Goal: Answer question/provide support

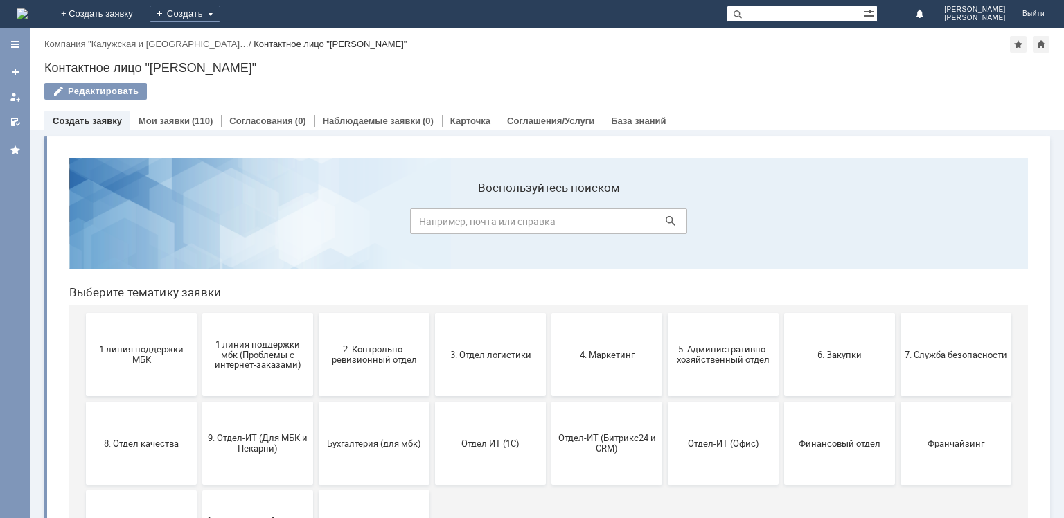
click at [170, 119] on link "Мои заявки" at bounding box center [164, 121] width 51 height 10
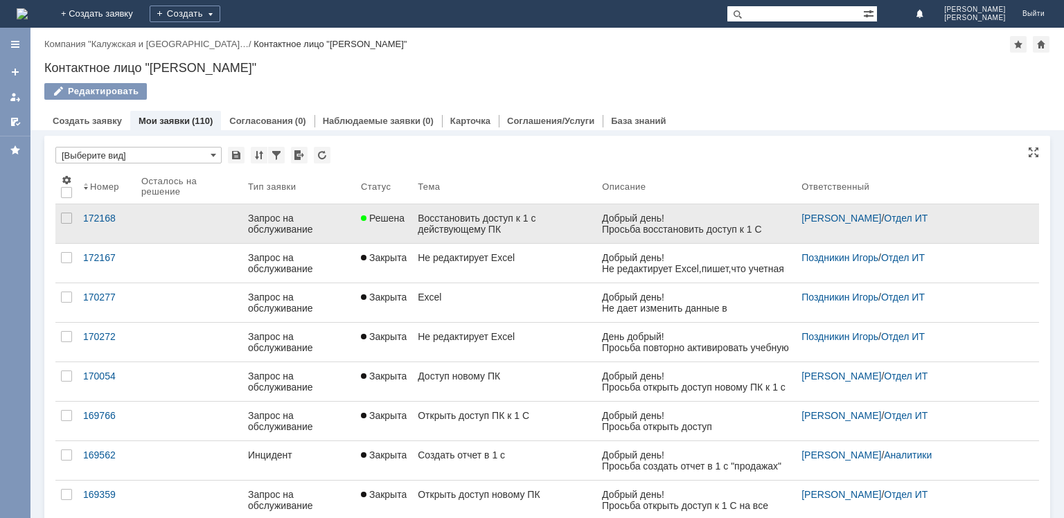
click at [345, 239] on link "Запрос на обслуживание" at bounding box center [299, 223] width 113 height 39
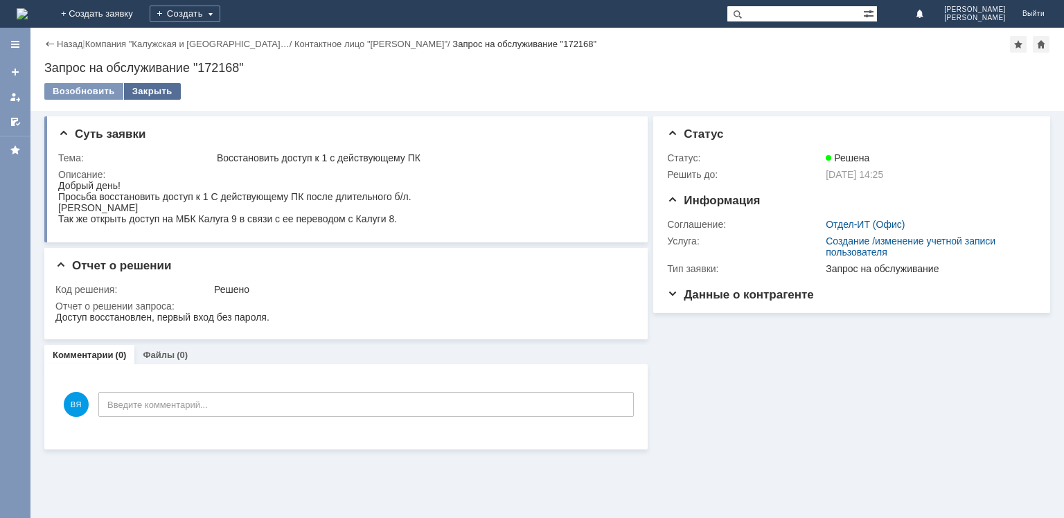
click at [141, 87] on div "Закрыть" at bounding box center [152, 91] width 57 height 17
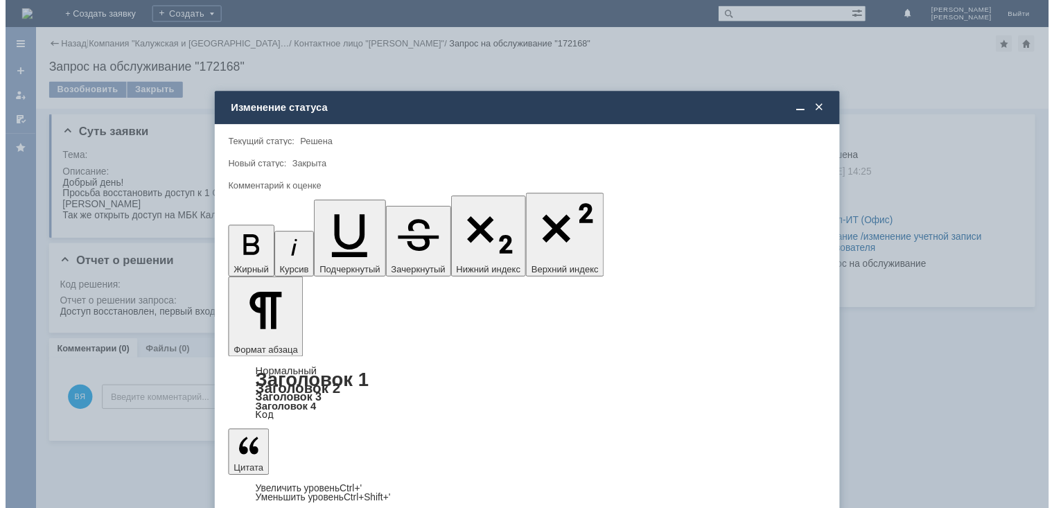
scroll to position [17, 0]
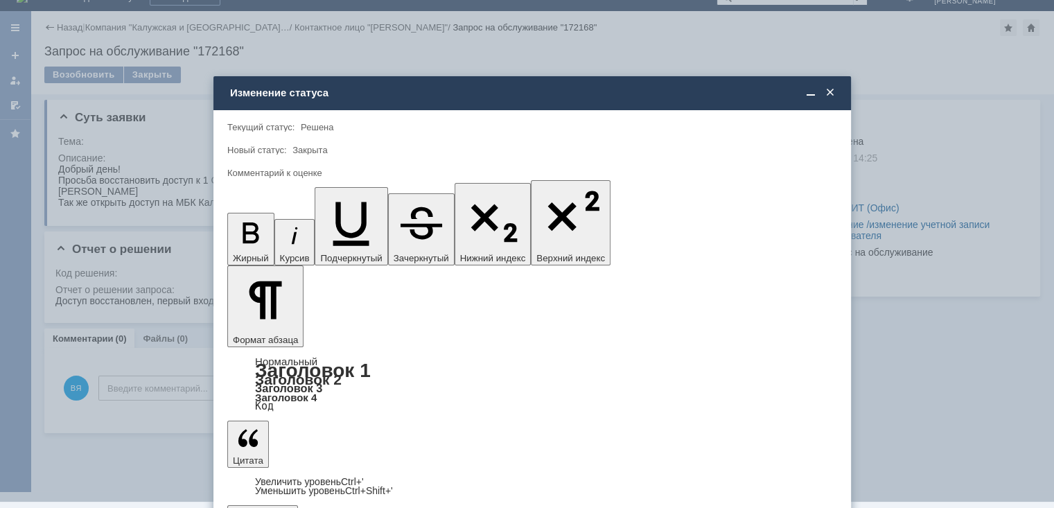
click at [288, 469] on div "5 - Отлично" at bounding box center [532, 477] width 608 height 22
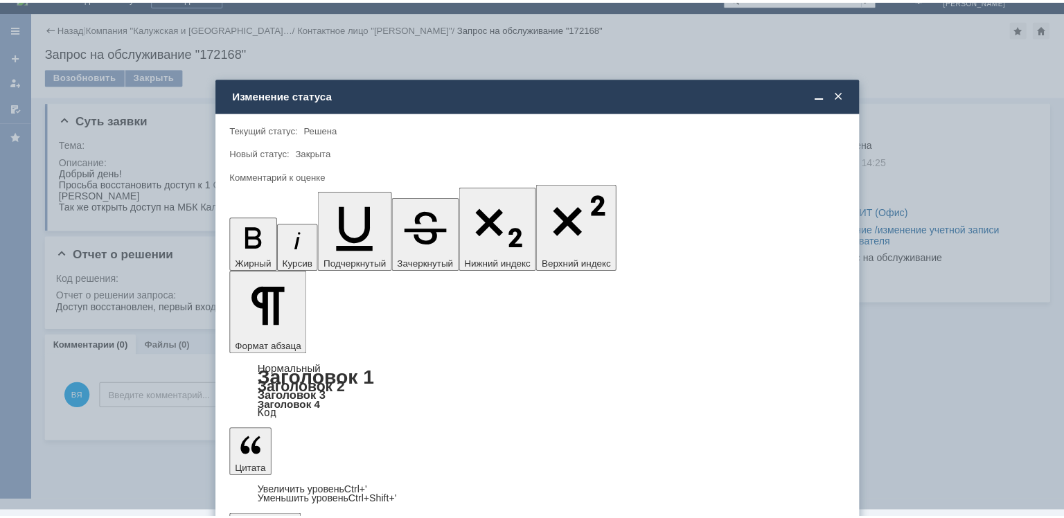
scroll to position [0, 0]
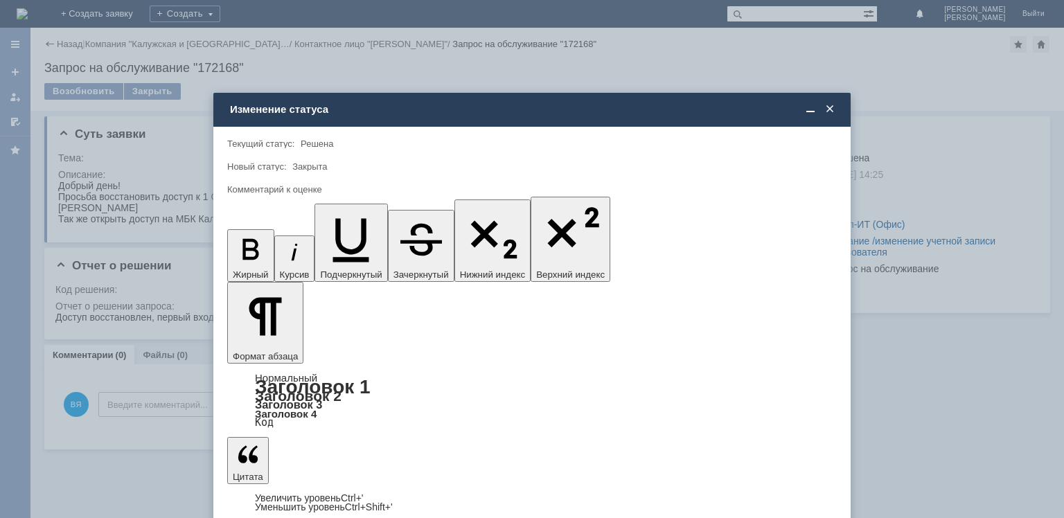
type input "5 - Отлично"
